Goal: Task Accomplishment & Management: Complete application form

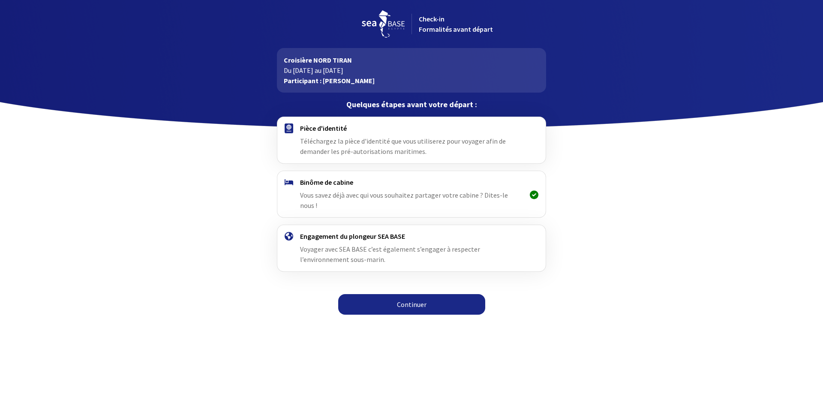
click at [324, 143] on span "Téléchargez la pièce d'identité que vous utiliserez pour voyager afin de demand…" at bounding box center [403, 146] width 206 height 19
click at [421, 298] on link "Continuer" at bounding box center [411, 304] width 147 height 21
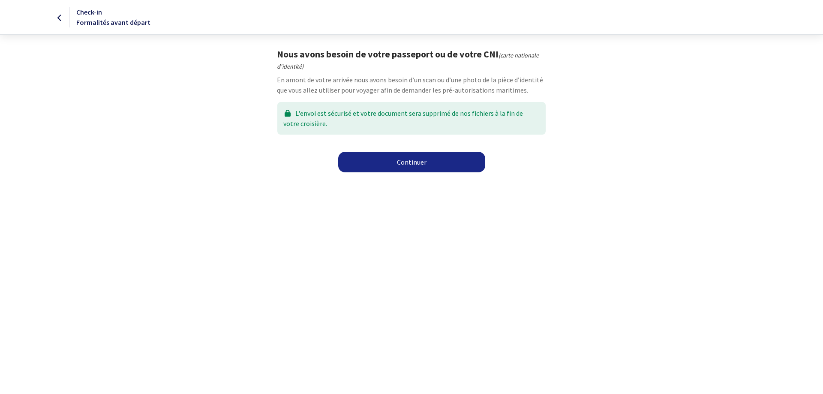
click at [415, 161] on link "Continuer" at bounding box center [411, 162] width 147 height 21
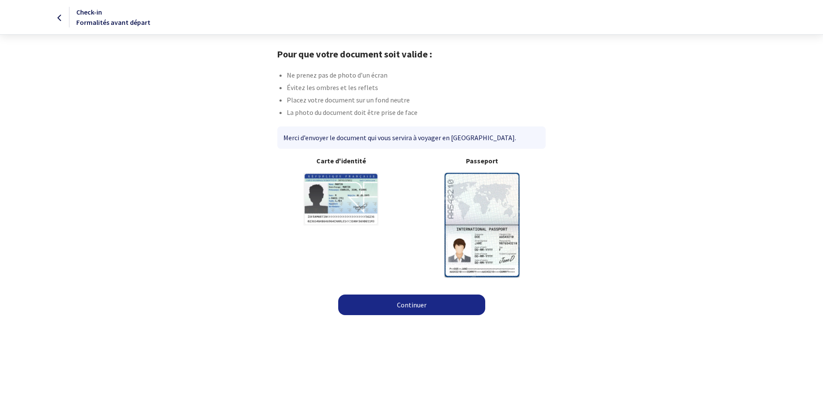
click at [429, 309] on link "Continuer" at bounding box center [411, 305] width 147 height 21
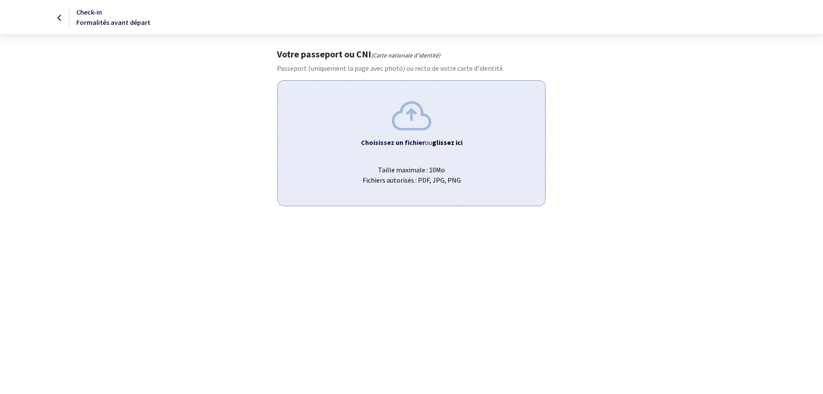
click at [442, 141] on b "glissez ici" at bounding box center [447, 142] width 30 height 9
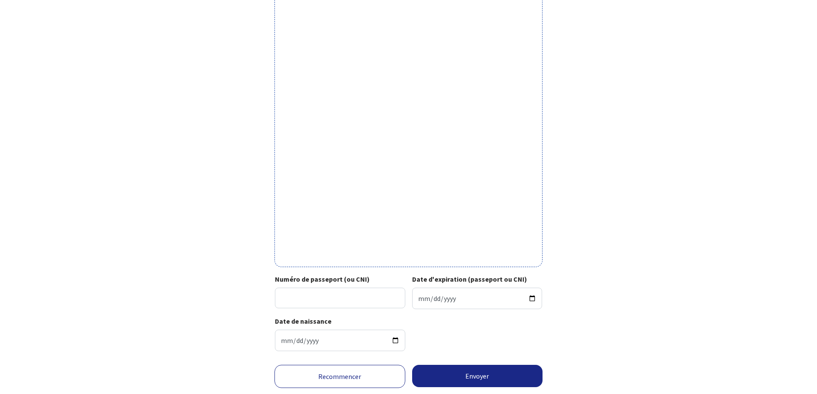
scroll to position [184, 0]
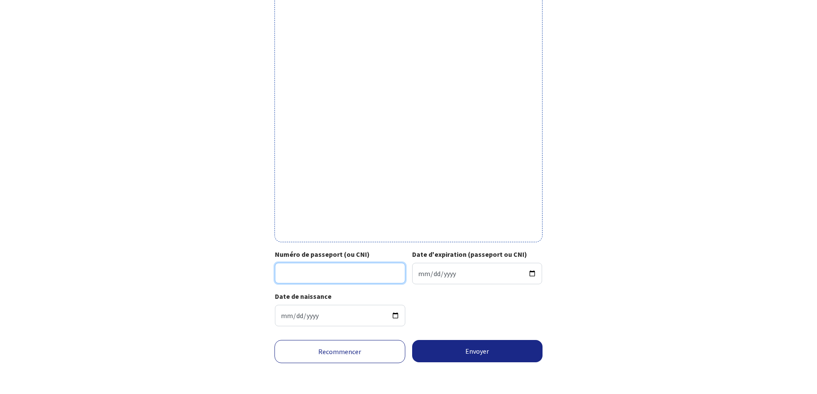
click at [331, 273] on input "Numéro de passeport (ou CNI)" at bounding box center [340, 273] width 130 height 21
type input "20EC40320"
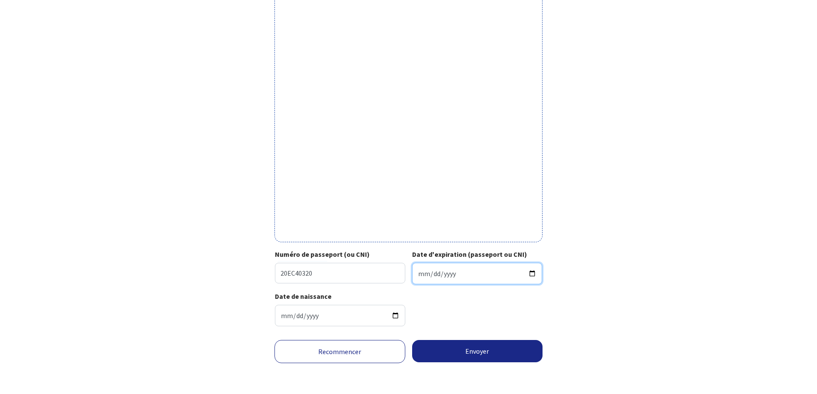
click at [457, 274] on input "Date d'expiration (passeport ou CNI)" at bounding box center [477, 273] width 130 height 21
type input "2030-11-11"
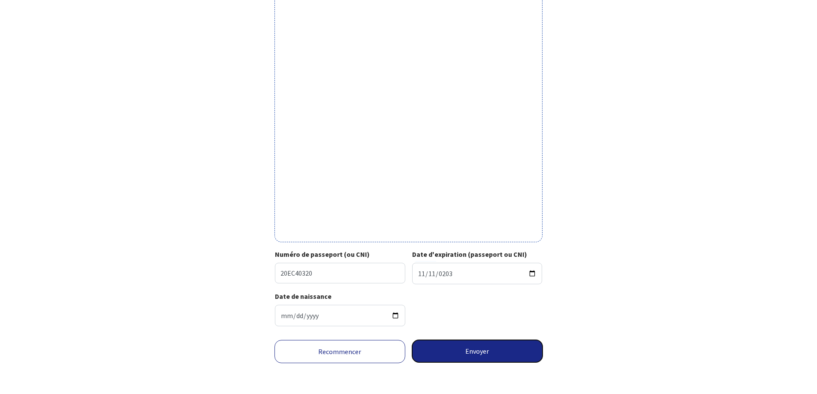
click at [464, 356] on button "Envoyer" at bounding box center [477, 351] width 131 height 22
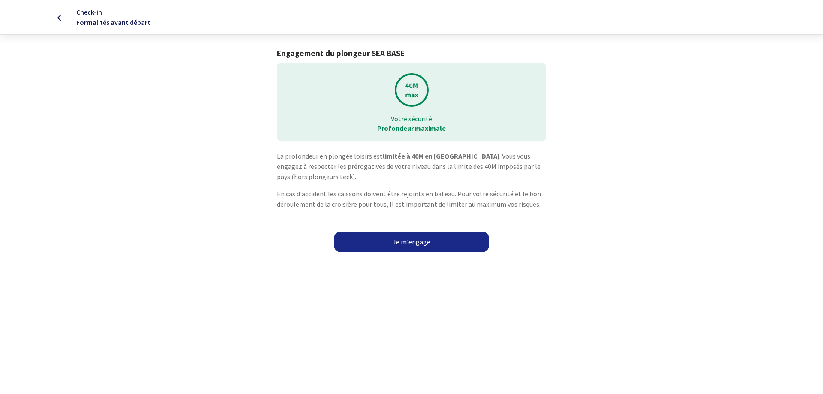
click at [404, 242] on link "Je m'engage" at bounding box center [411, 241] width 155 height 21
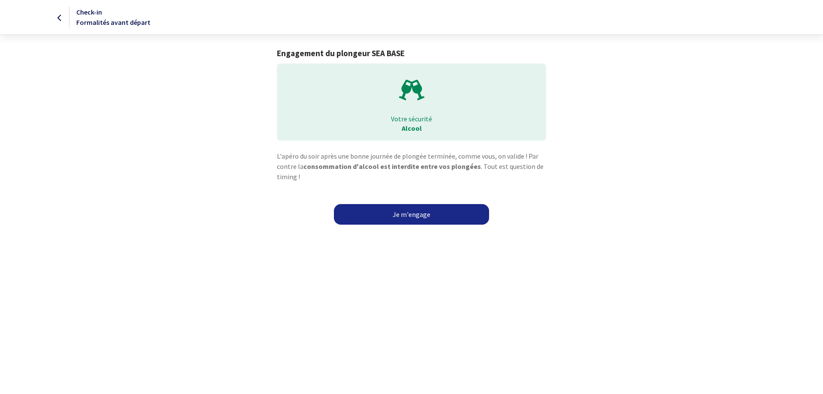
click at [388, 220] on link "Je m'engage" at bounding box center [411, 214] width 155 height 21
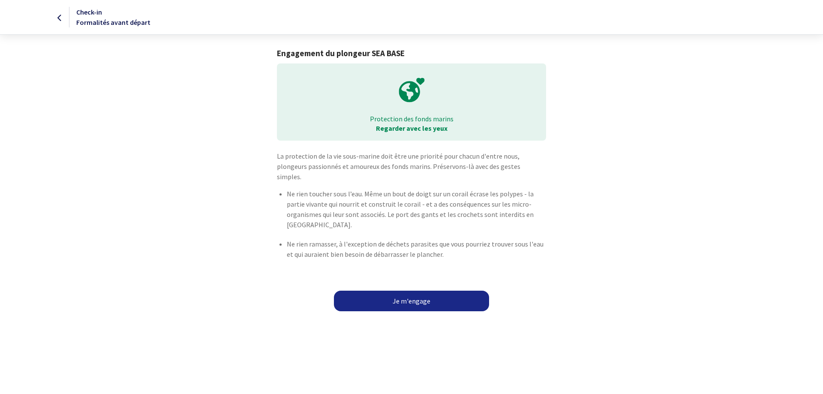
click at [407, 291] on link "Je m'engage" at bounding box center [411, 301] width 155 height 21
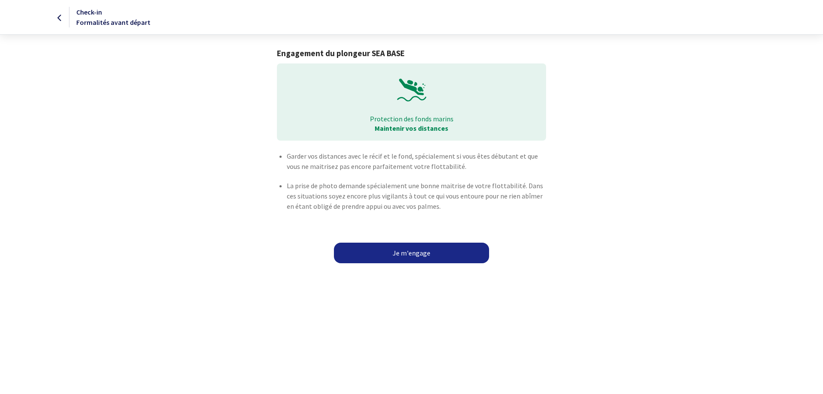
click at [406, 258] on link "Je m'engage" at bounding box center [411, 253] width 155 height 21
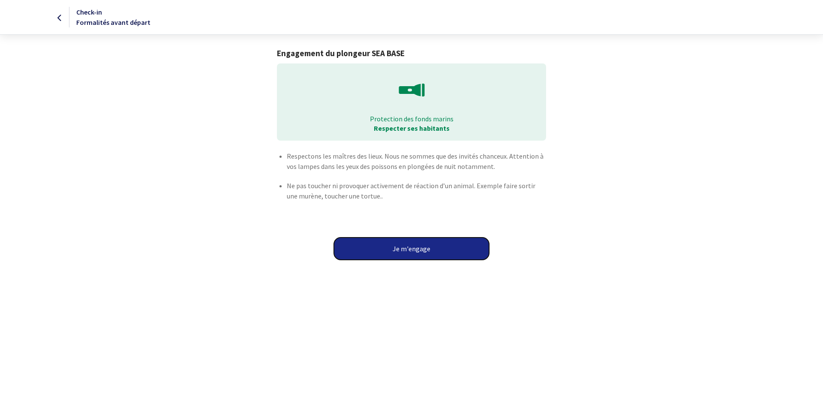
click at [407, 256] on button "Je m'engage" at bounding box center [411, 248] width 155 height 22
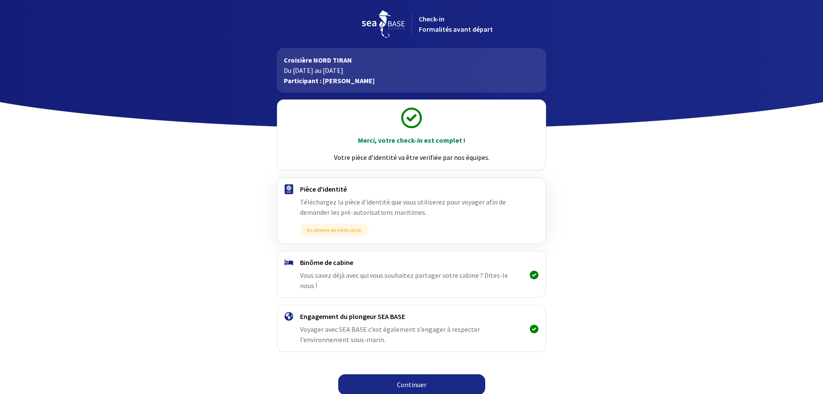
click at [461, 271] on span "Vous savez déjà avec qui vous souhaitez partager votre cabine ? Dites-le nous !" at bounding box center [404, 280] width 208 height 19
click at [430, 374] on link "Continuer" at bounding box center [411, 384] width 147 height 21
